Goal: Task Accomplishment & Management: Complete application form

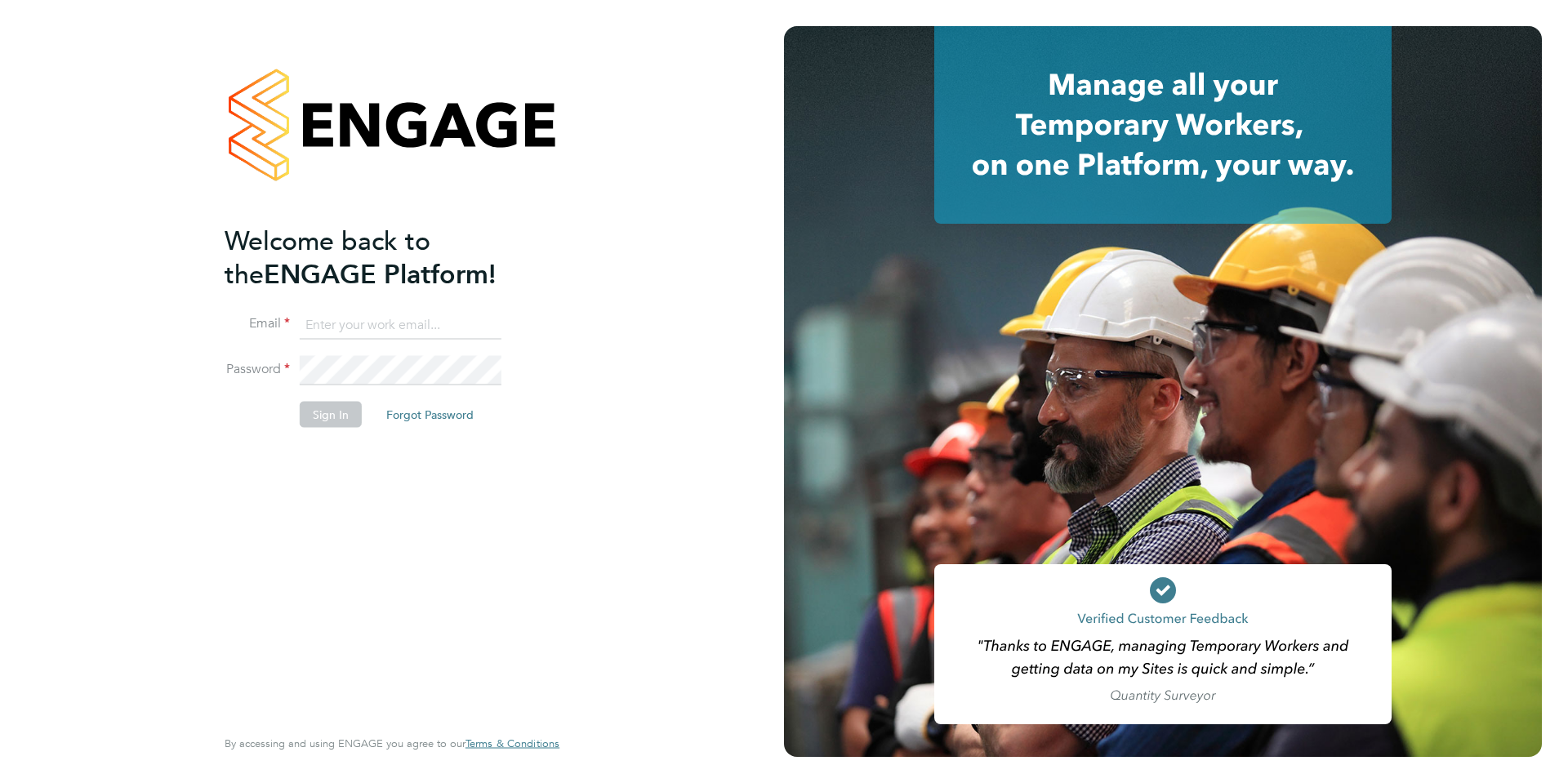
type input "[EMAIL_ADDRESS][DOMAIN_NAME]"
click at [328, 420] on button "Sign In" at bounding box center [331, 414] width 62 height 26
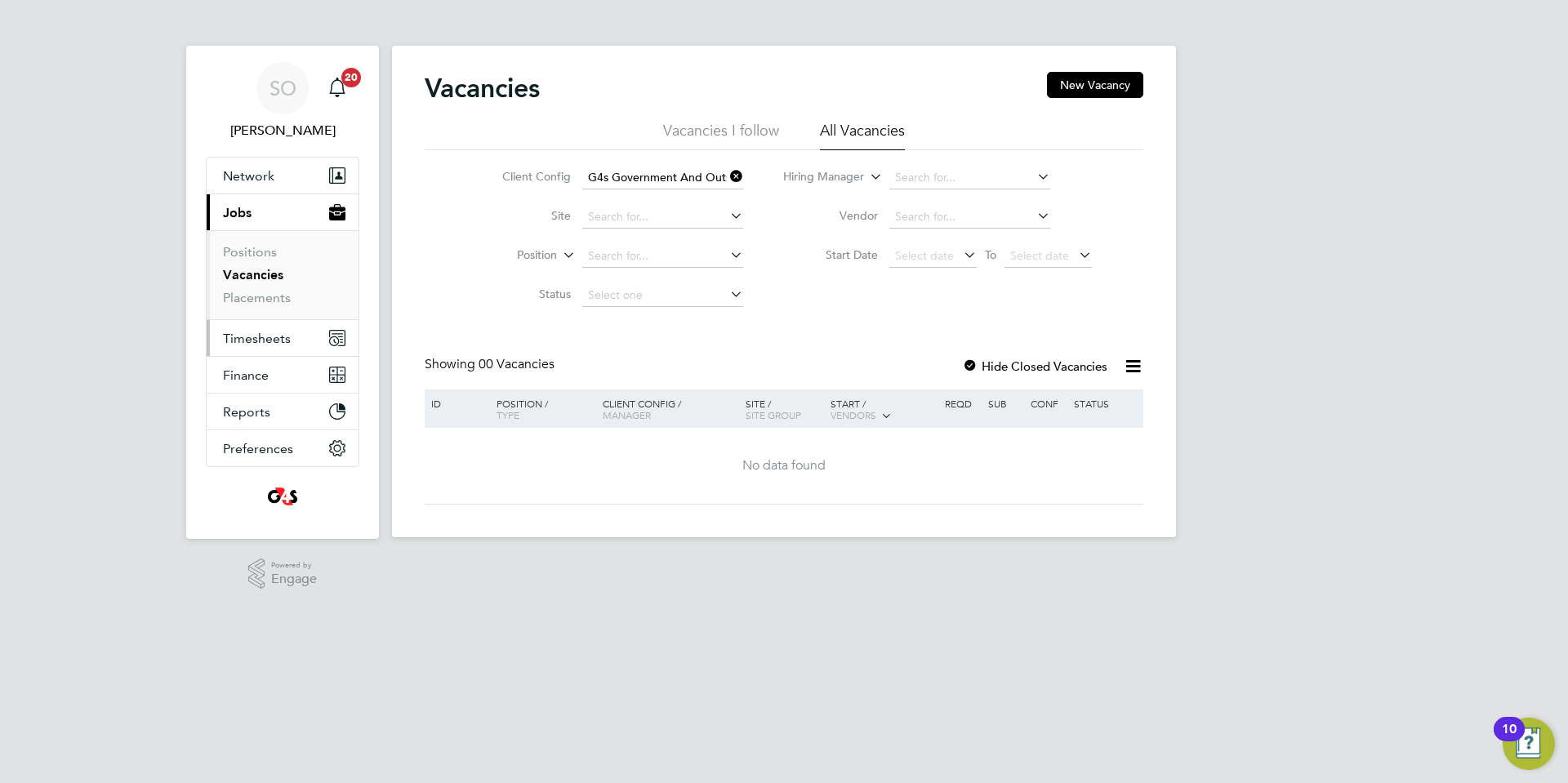
click at [249, 338] on span "Timesheets" at bounding box center [257, 338] width 68 height 15
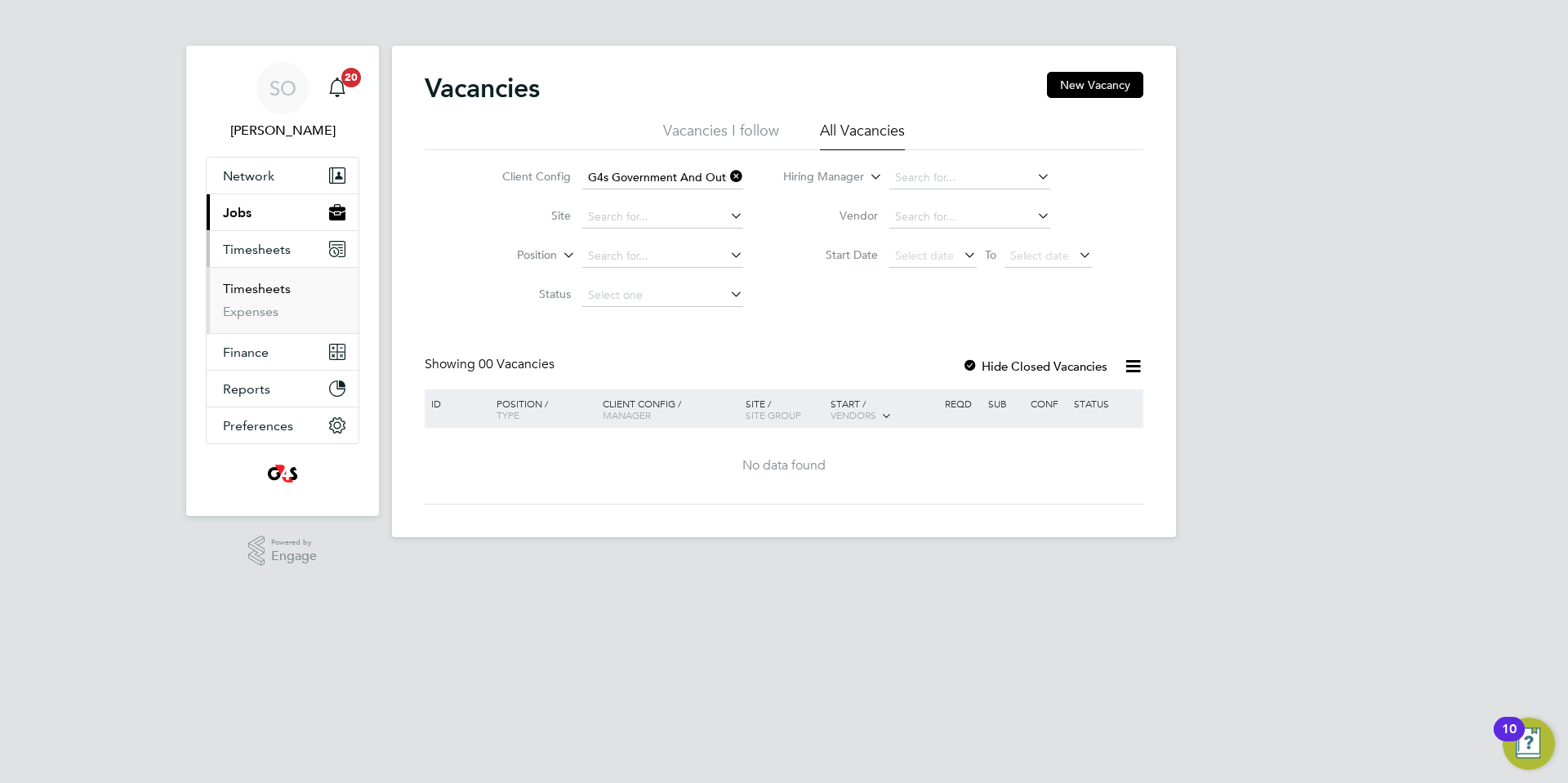
click at [250, 291] on link "Timesheets" at bounding box center [257, 288] width 68 height 15
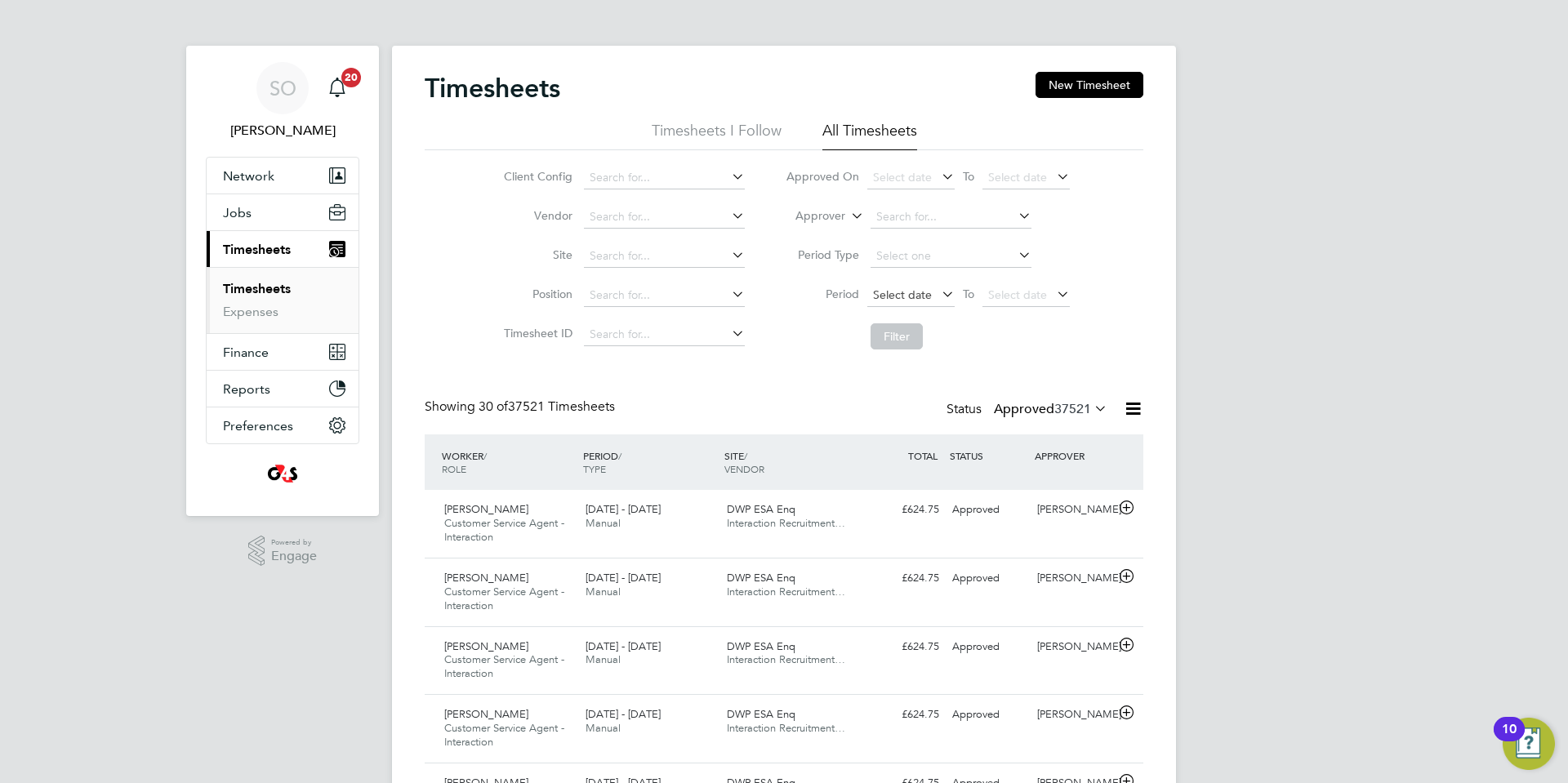
click at [900, 297] on span "Select date" at bounding box center [902, 294] width 59 height 14
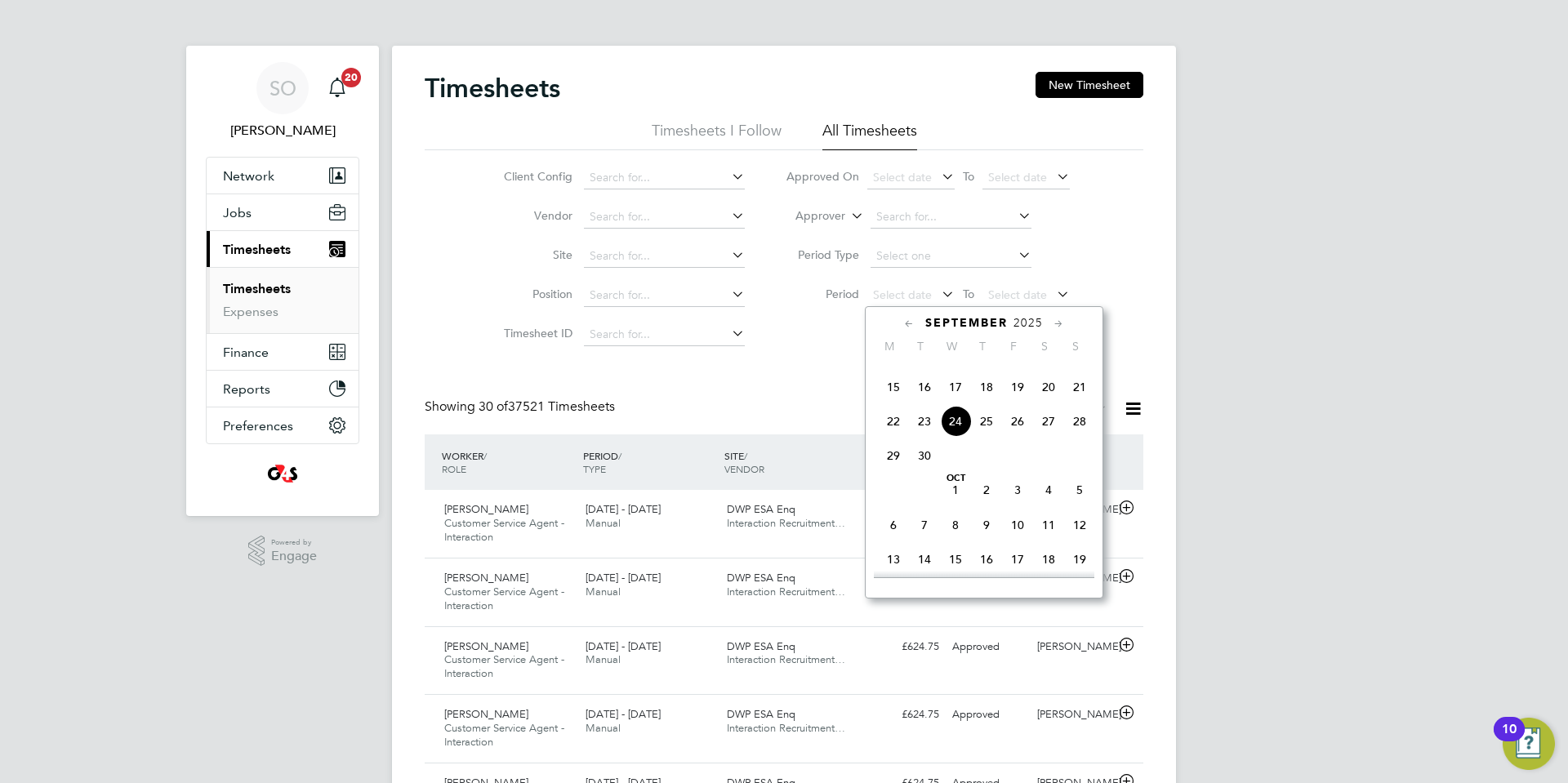
click at [889, 437] on span "22" at bounding box center [894, 421] width 31 height 31
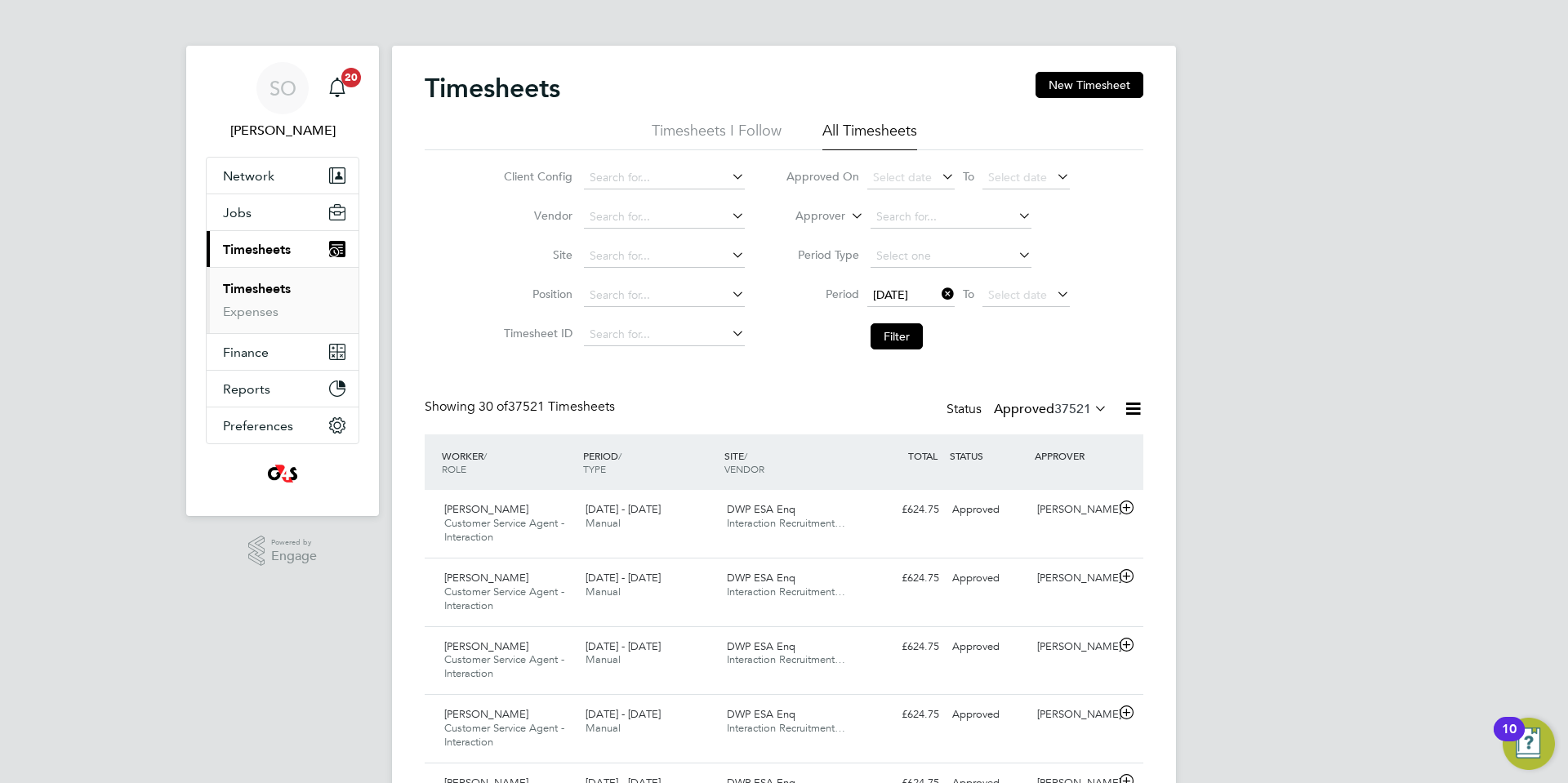
drag, startPoint x: 1020, startPoint y: 293, endPoint x: 1051, endPoint y: 317, distance: 39.2
click at [1020, 293] on span "Select date" at bounding box center [1017, 294] width 59 height 14
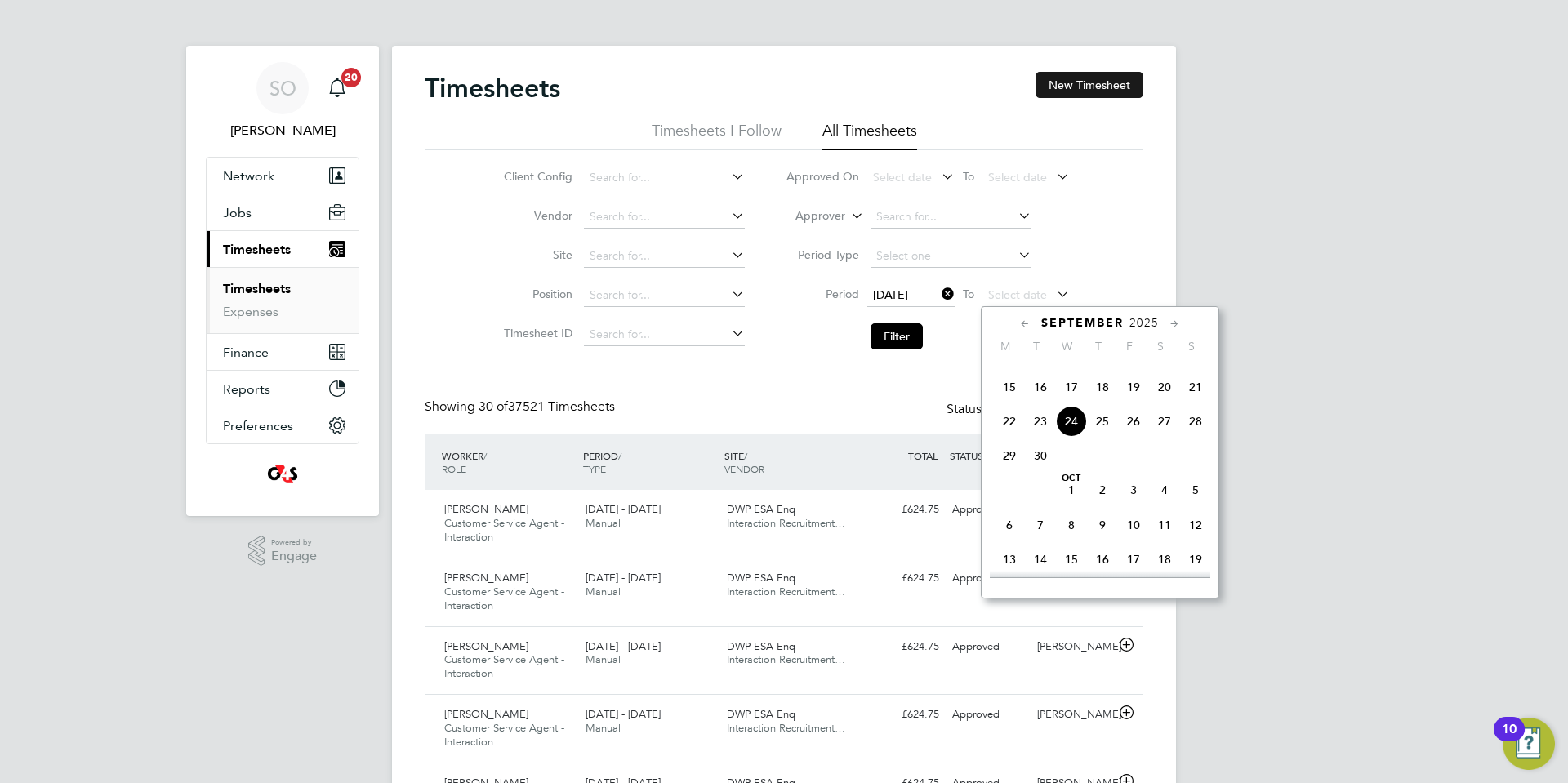
click at [1102, 78] on button "New Timesheet" at bounding box center [1089, 85] width 108 height 26
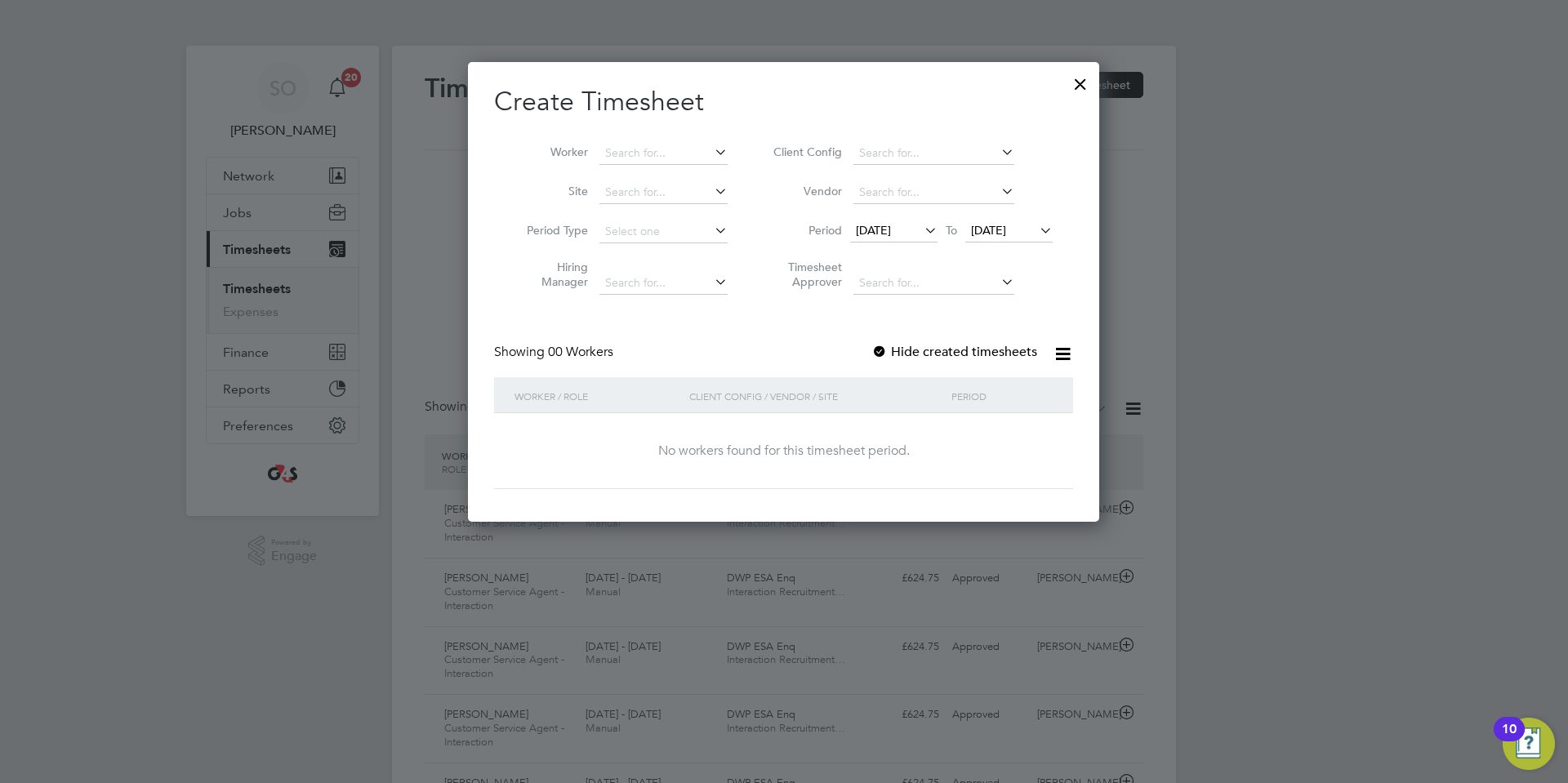
click at [874, 230] on span "[DATE]" at bounding box center [873, 230] width 35 height 14
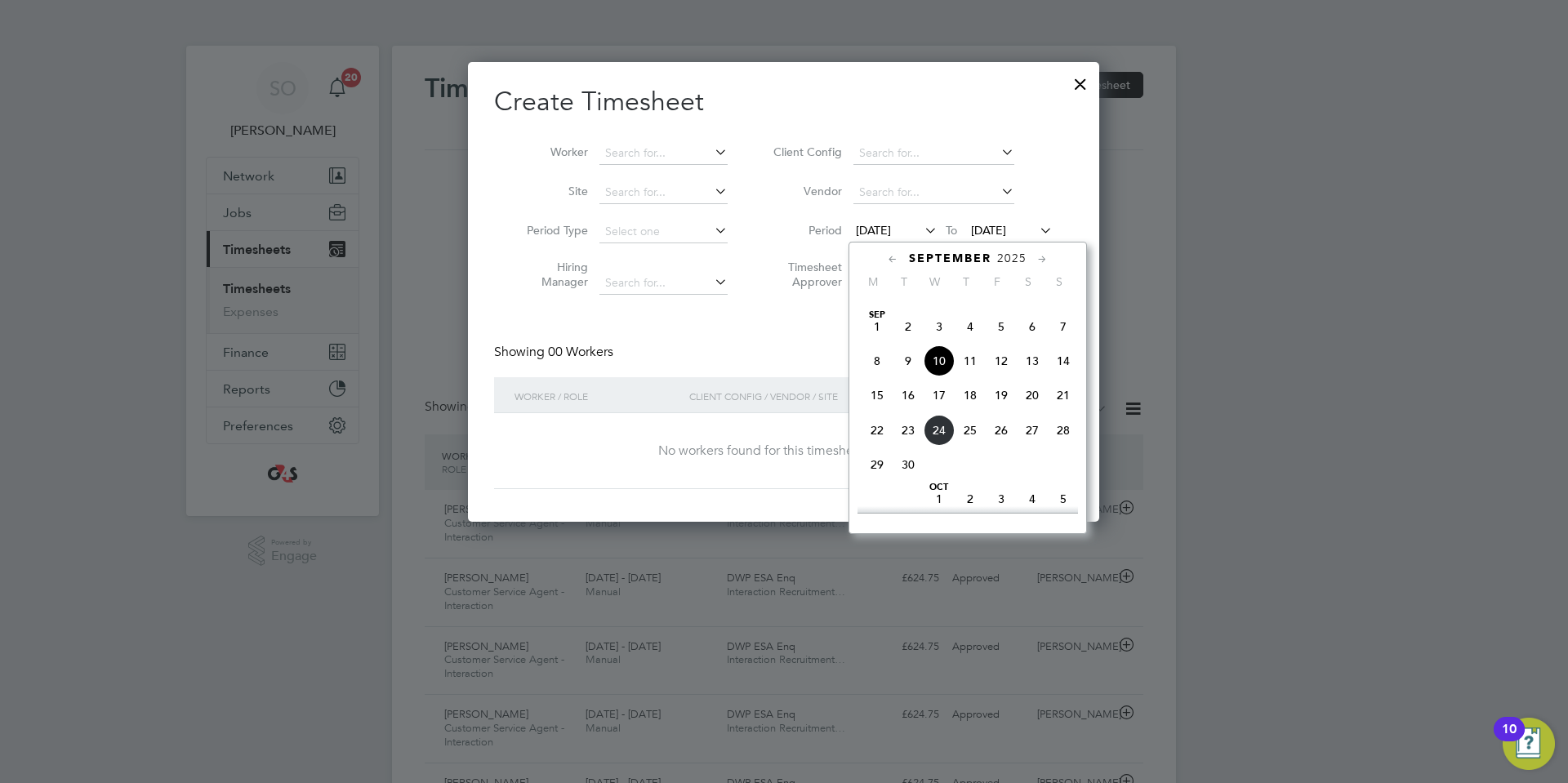
click at [876, 445] on span "22" at bounding box center [877, 430] width 31 height 31
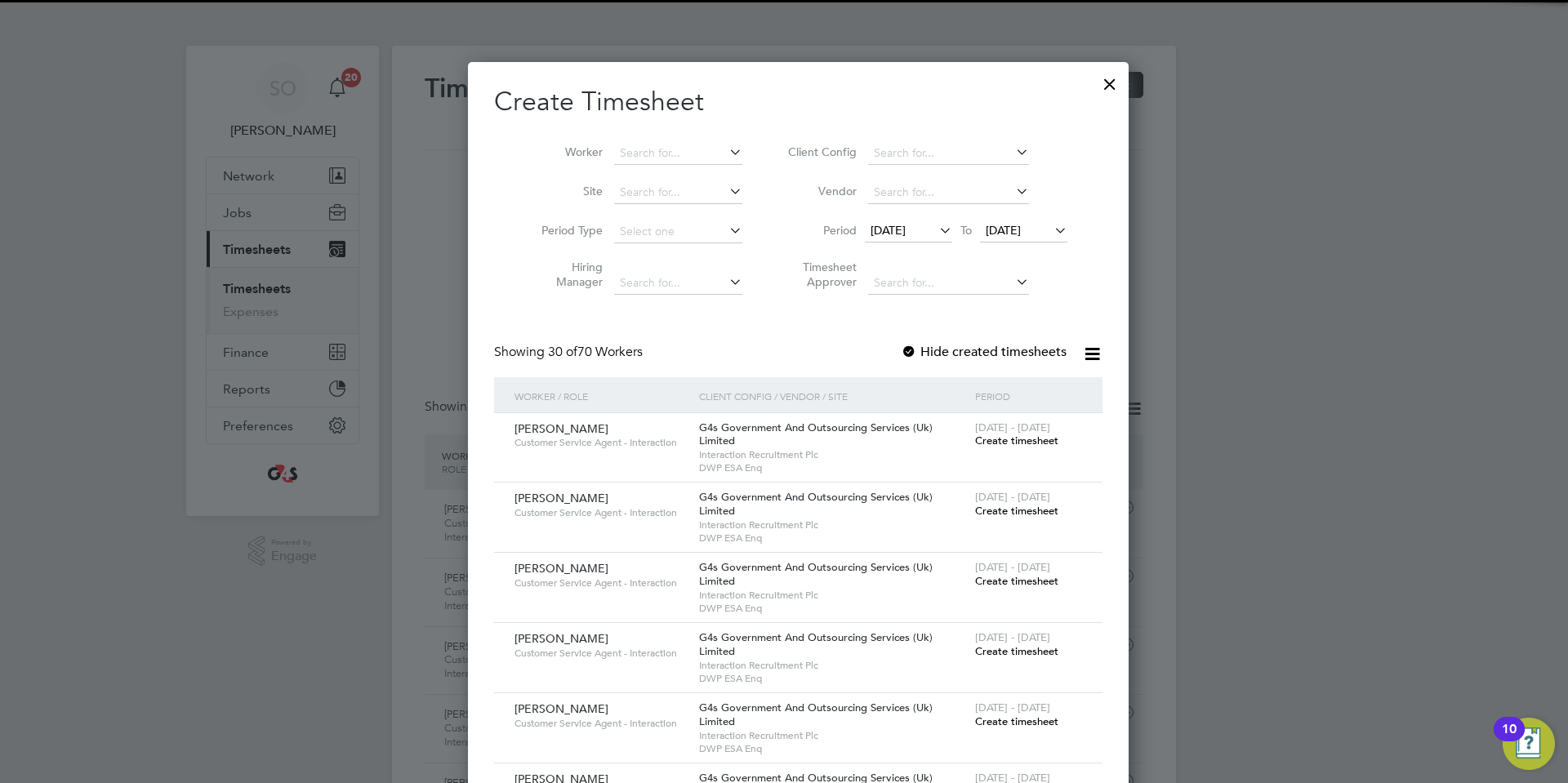
click at [1000, 235] on span "[DATE]" at bounding box center [1003, 230] width 35 height 14
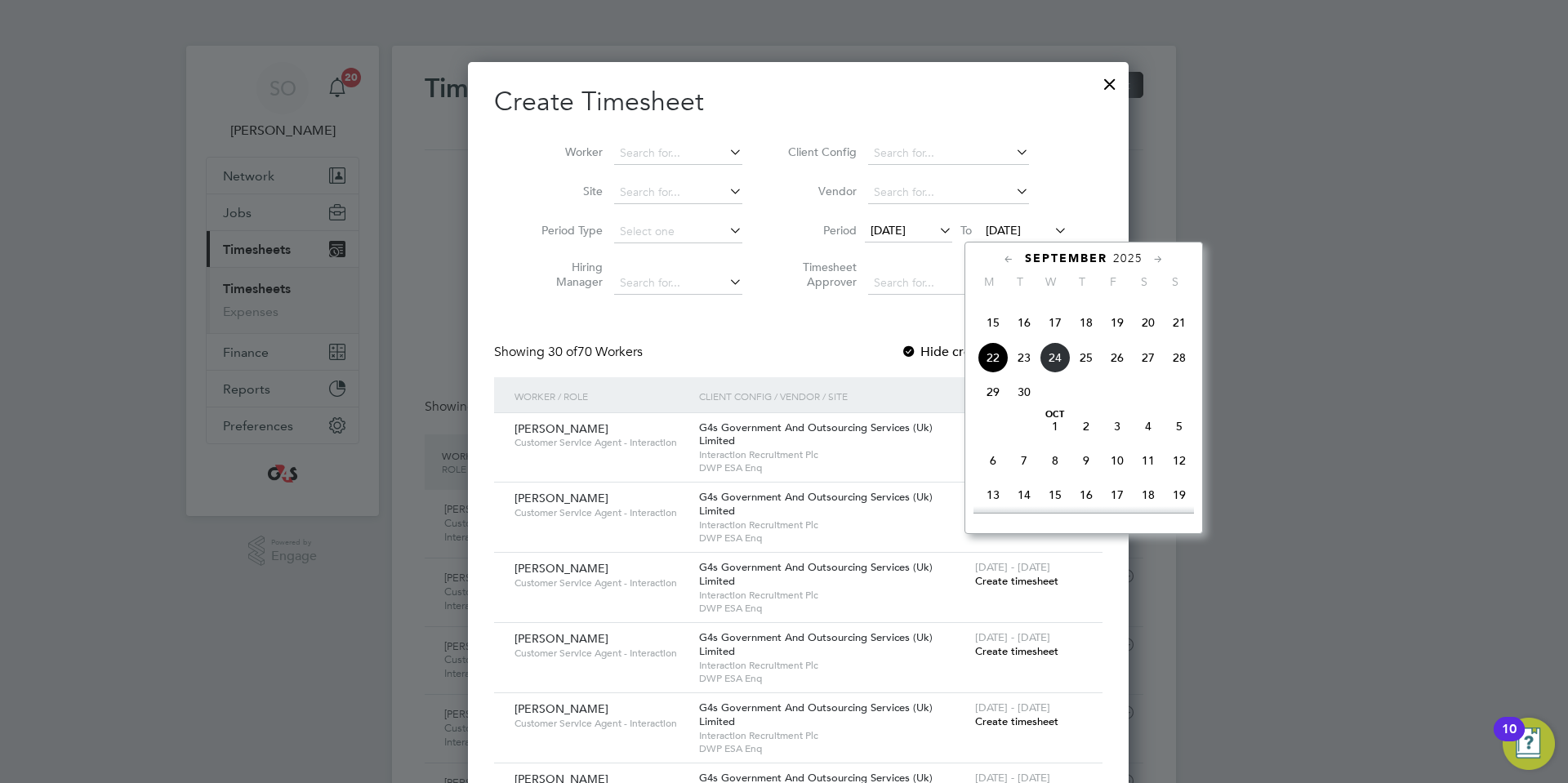
click at [1180, 373] on span "28" at bounding box center [1179, 357] width 31 height 31
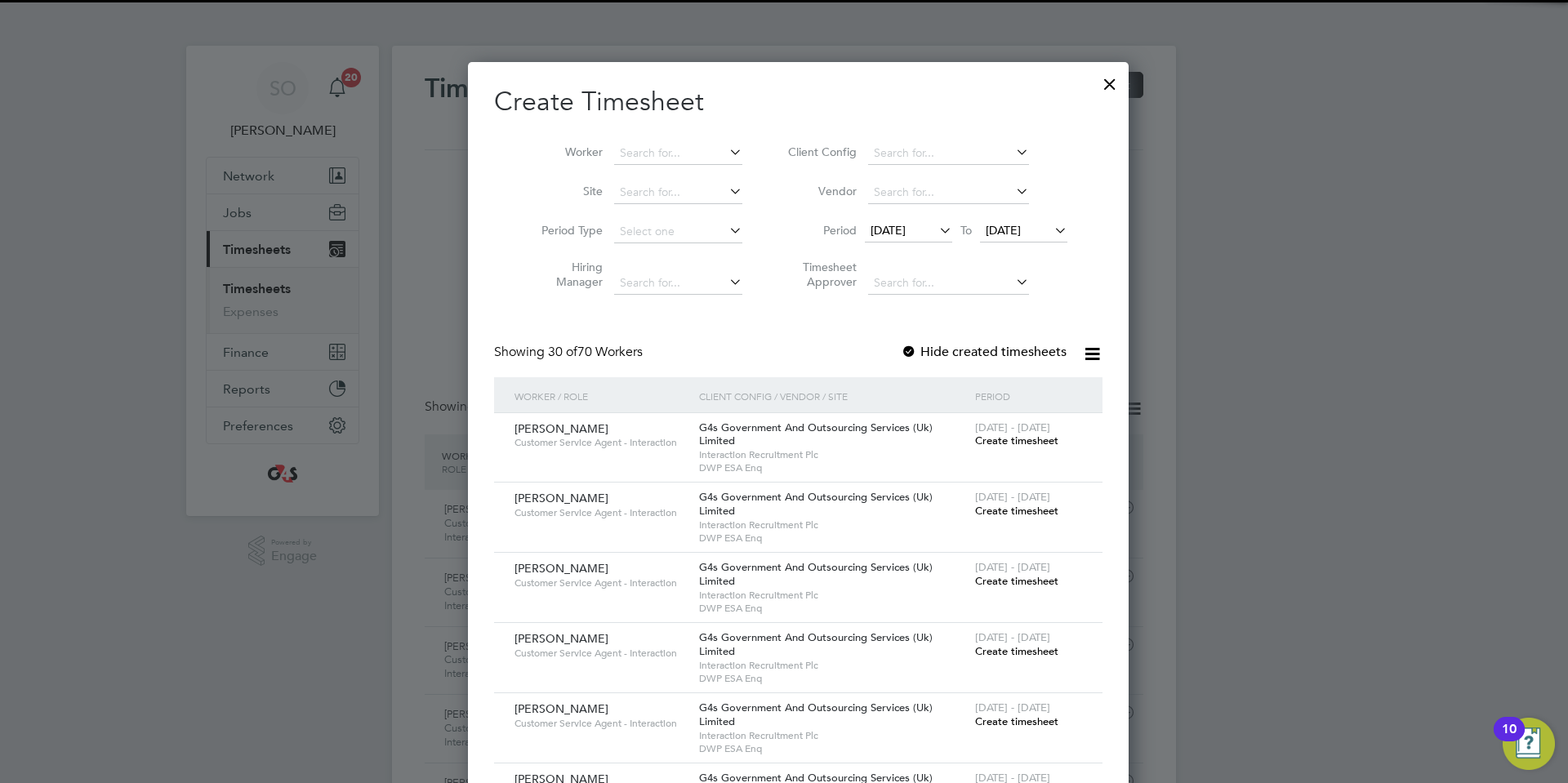
click at [900, 351] on div at bounding box center [908, 352] width 16 height 16
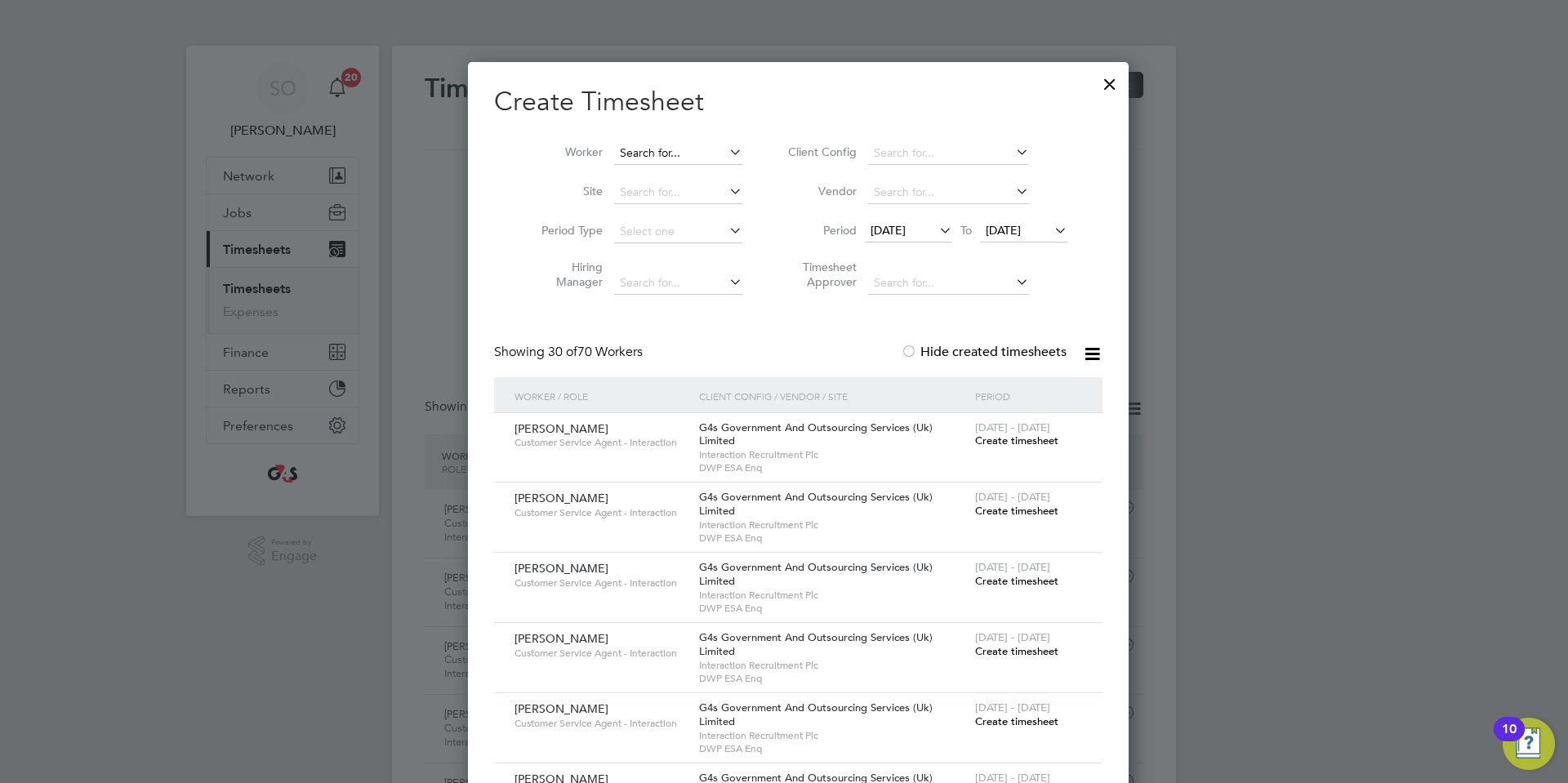
click at [664, 153] on input at bounding box center [678, 153] width 128 height 23
click at [673, 171] on li "[PERSON_NAME]" at bounding box center [668, 175] width 138 height 22
type input "[PERSON_NAME]"
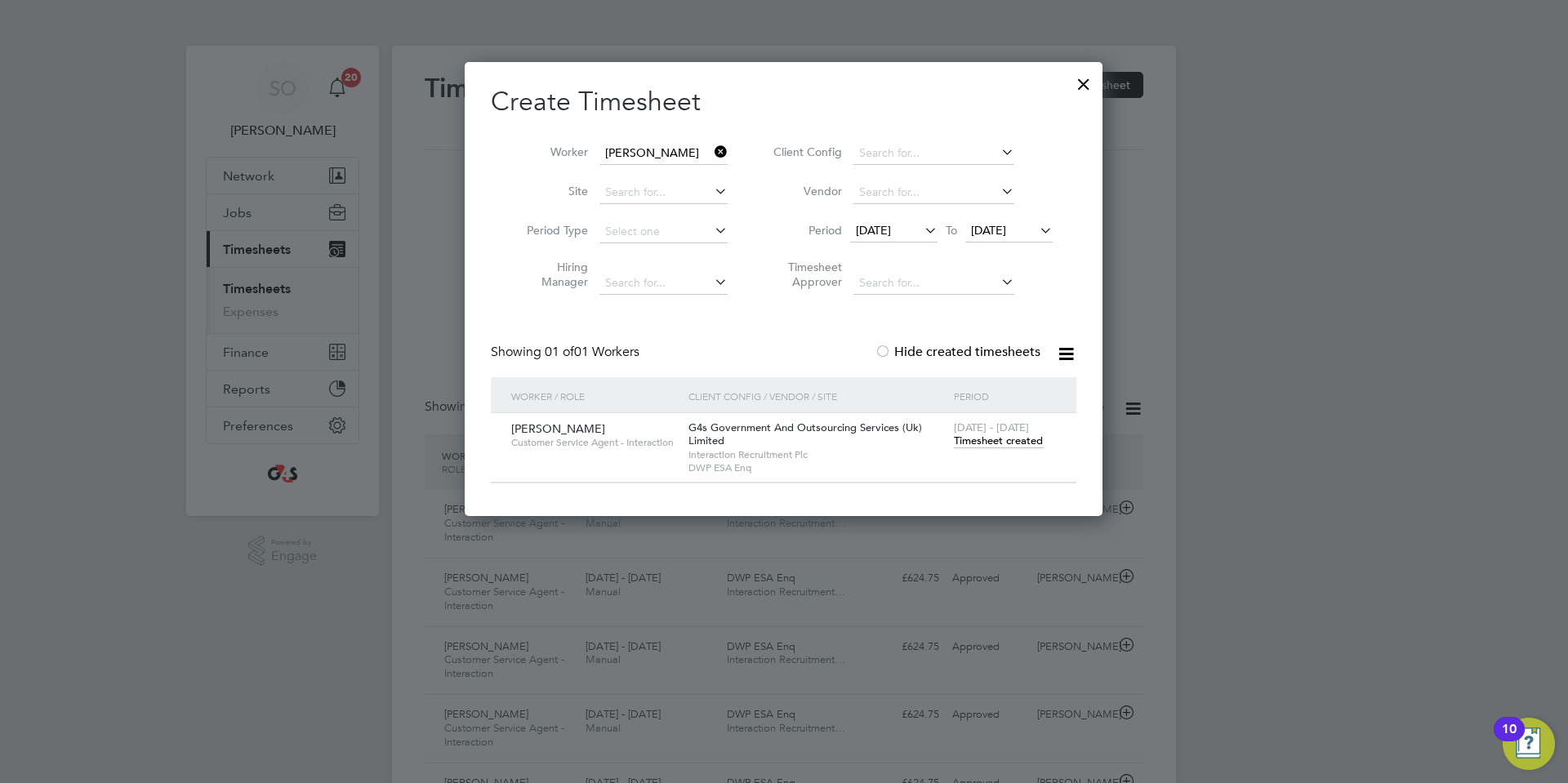
click at [986, 440] on span "Timesheet created" at bounding box center [998, 440] width 89 height 14
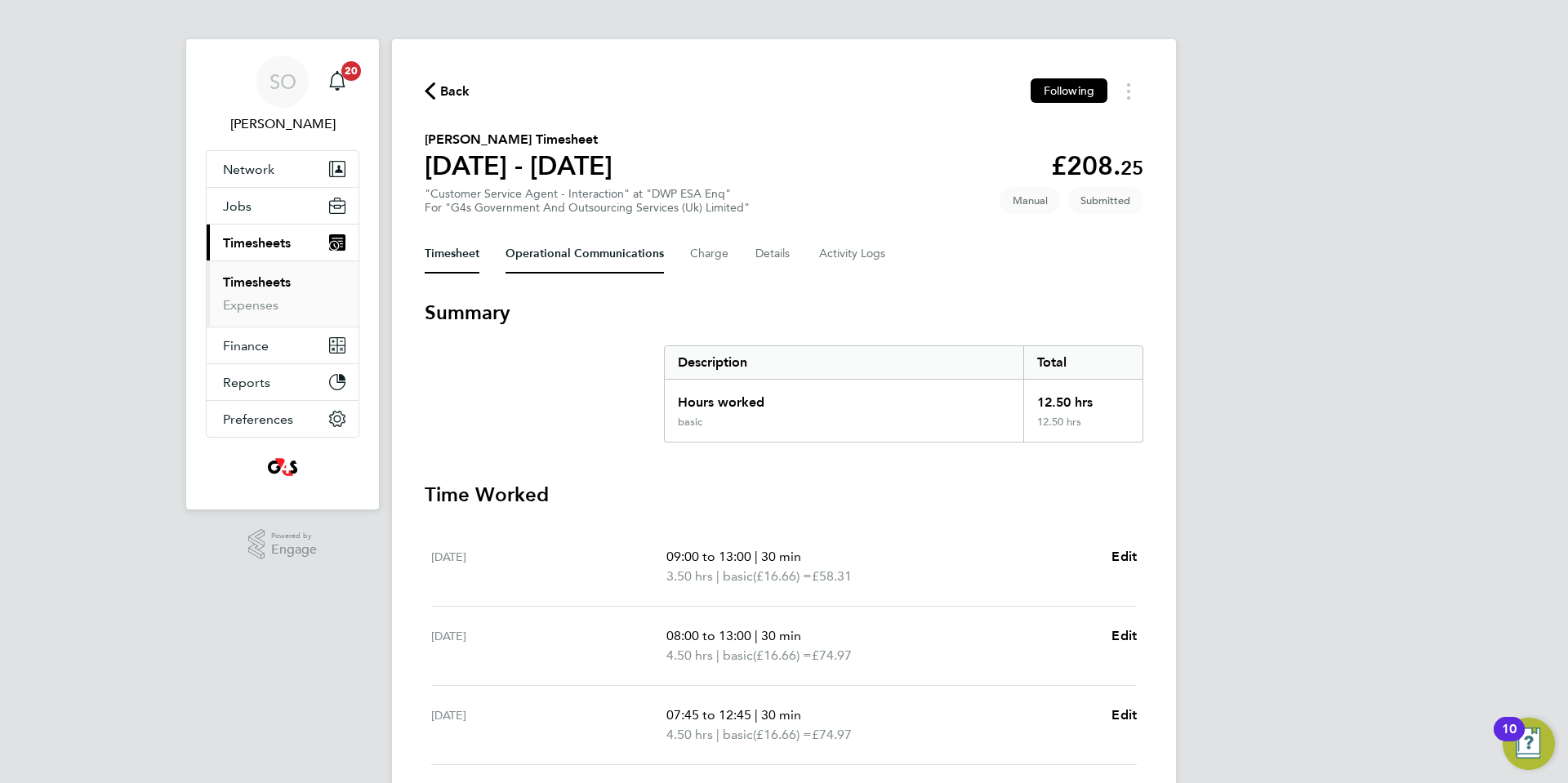
click at [617, 257] on Communications-tab "Operational Communications" at bounding box center [585, 254] width 158 height 39
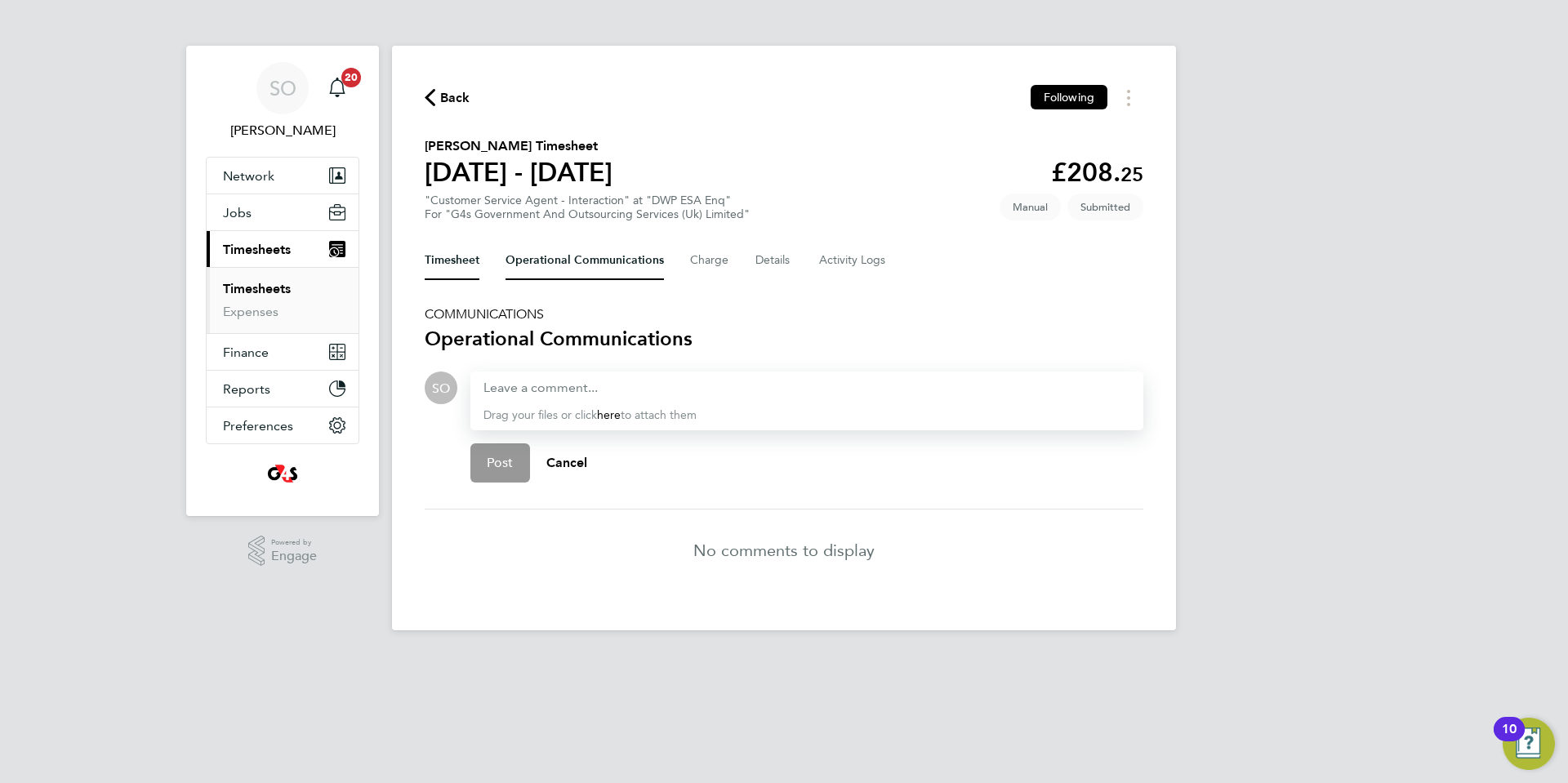
click at [449, 259] on button "Timesheet" at bounding box center [452, 260] width 54 height 39
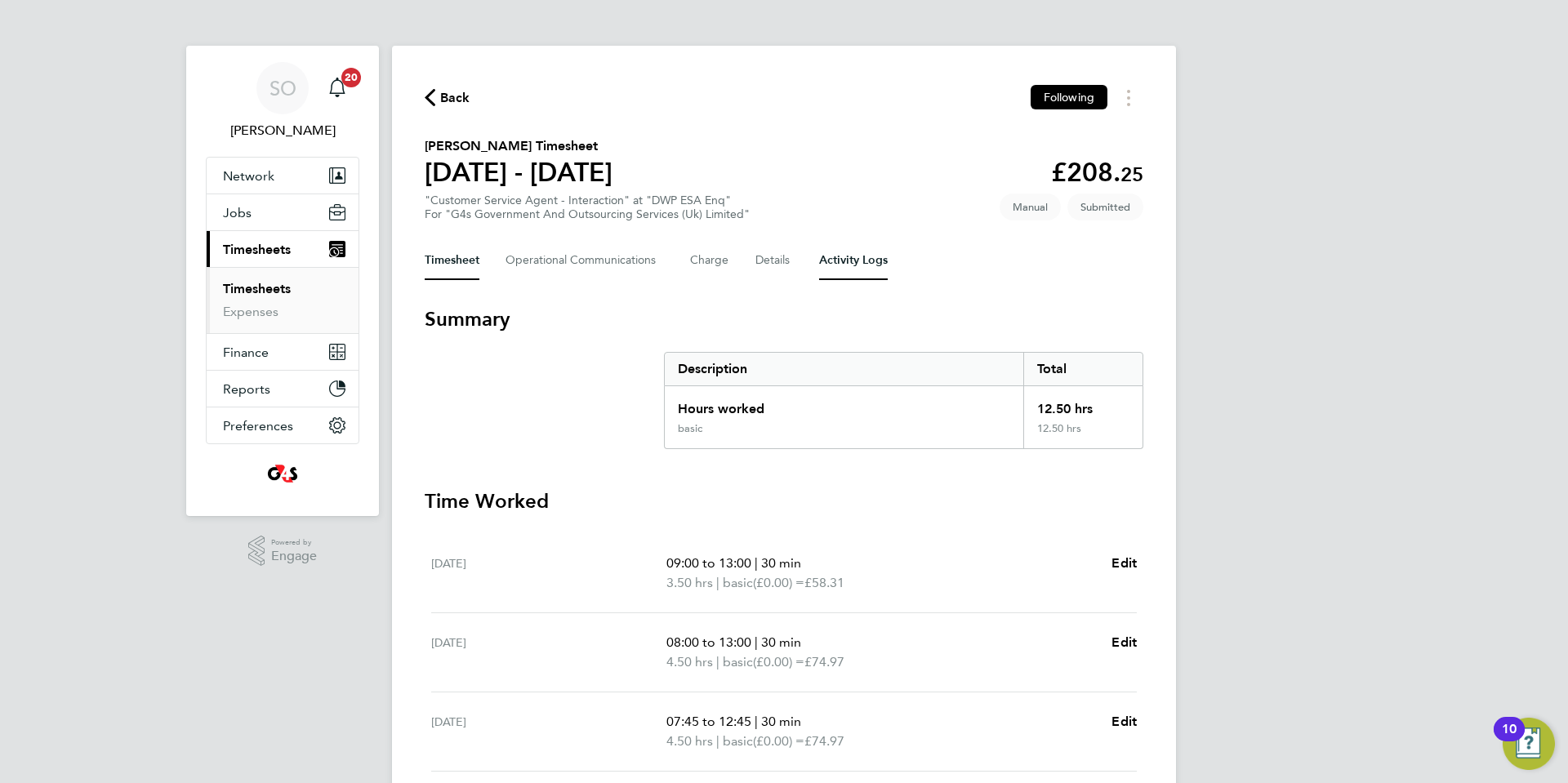
click at [859, 265] on Logs-tab "Activity Logs" at bounding box center [853, 260] width 69 height 39
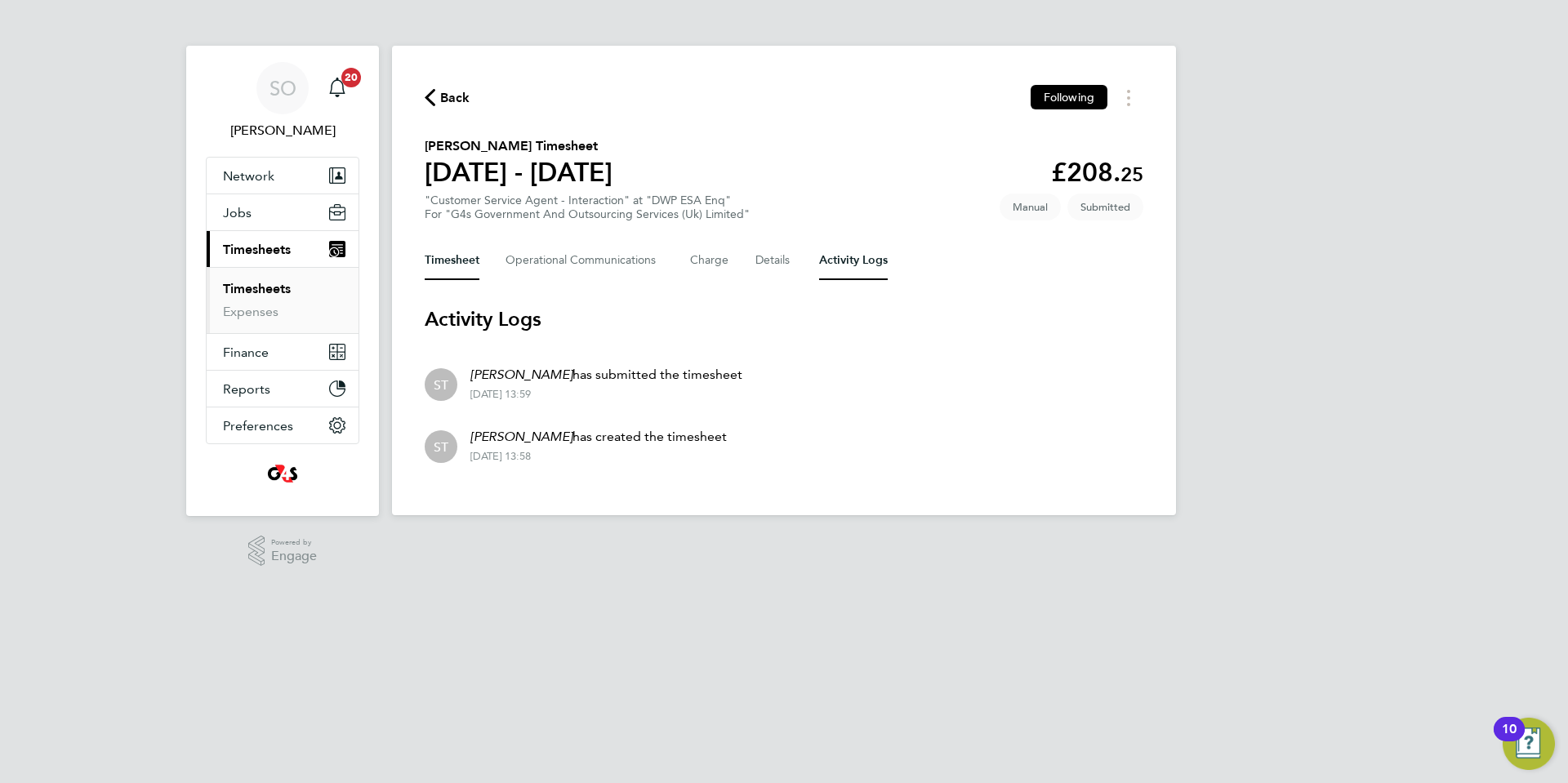
click at [457, 258] on button "Timesheet" at bounding box center [452, 260] width 54 height 39
